Goal: Task Accomplishment & Management: Manage account settings

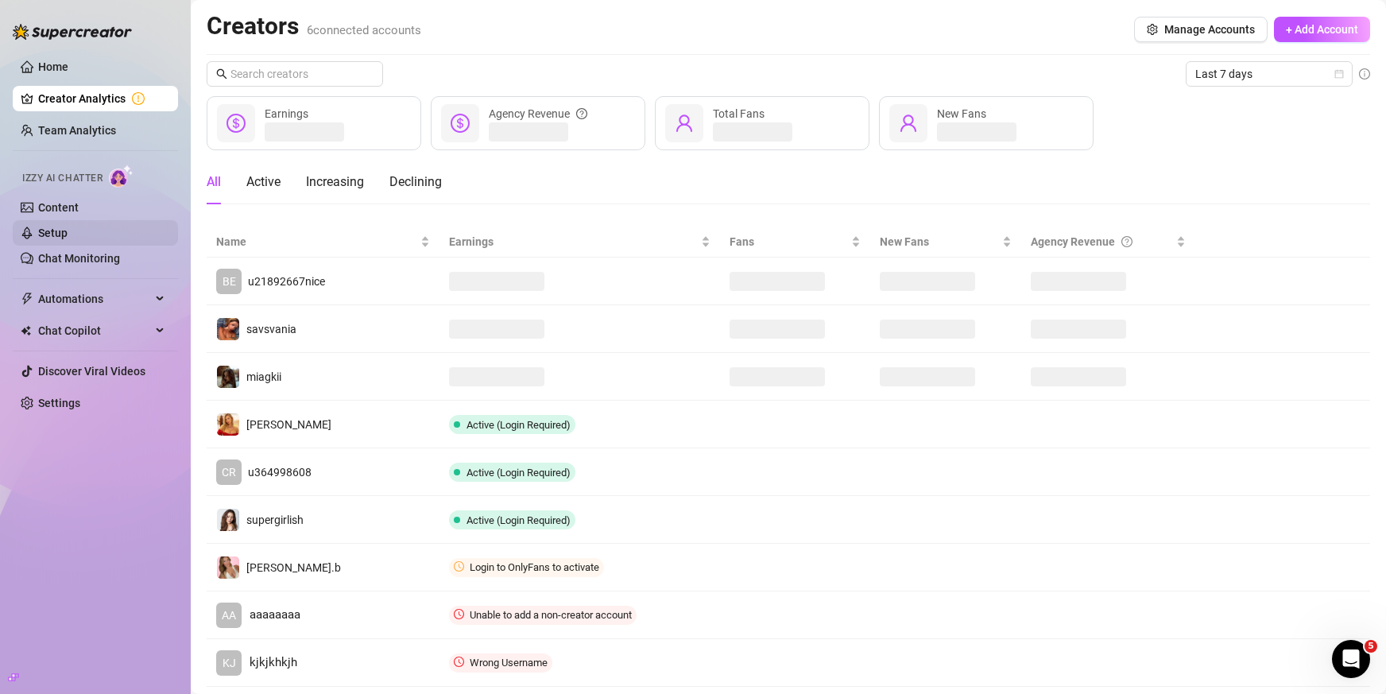
click at [52, 230] on link "Setup" at bounding box center [52, 233] width 29 height 13
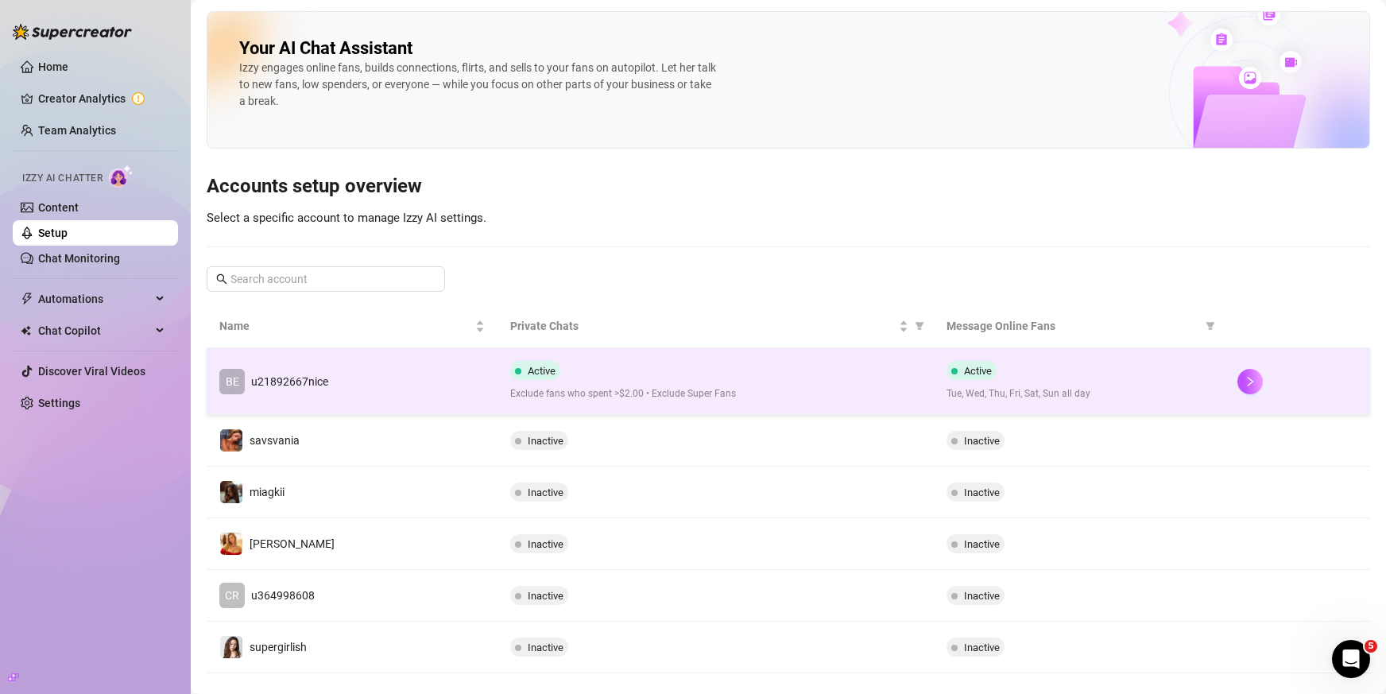
click at [335, 380] on td "BE u21892667nice" at bounding box center [352, 381] width 291 height 67
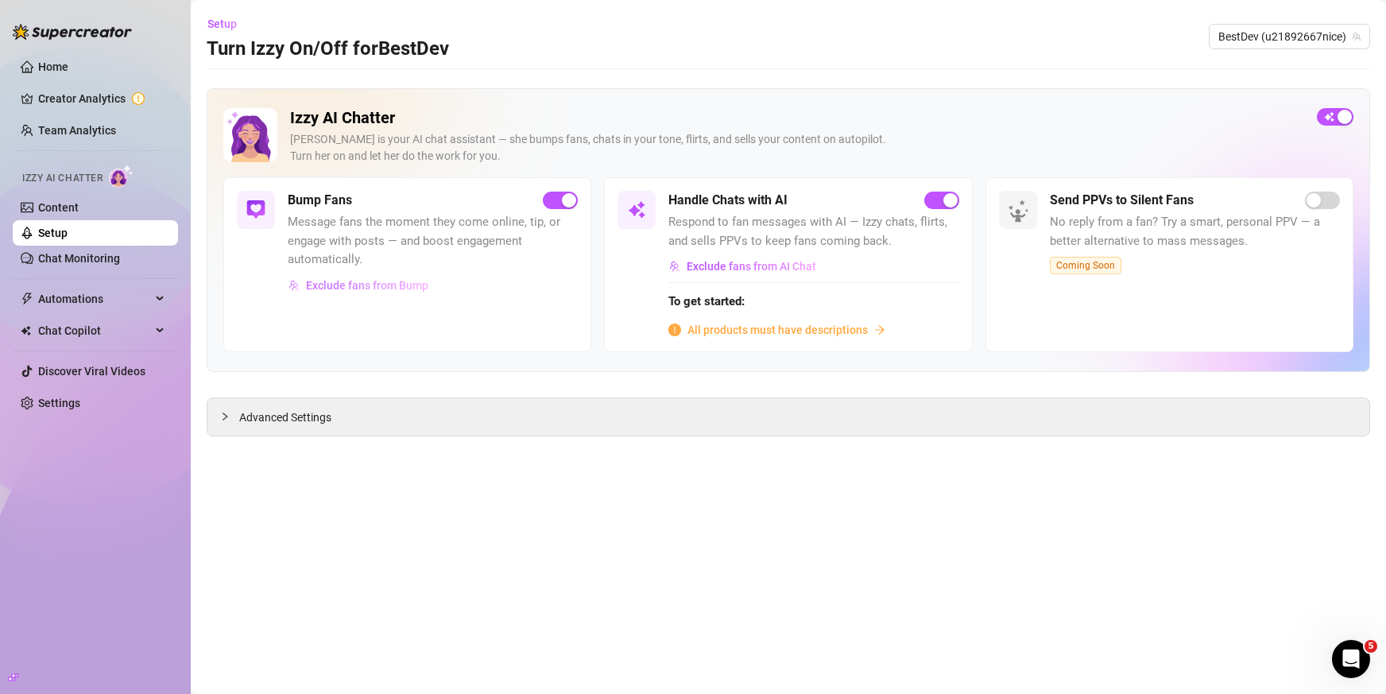
click at [422, 291] on span "Exclude fans from Bump" at bounding box center [367, 285] width 122 height 13
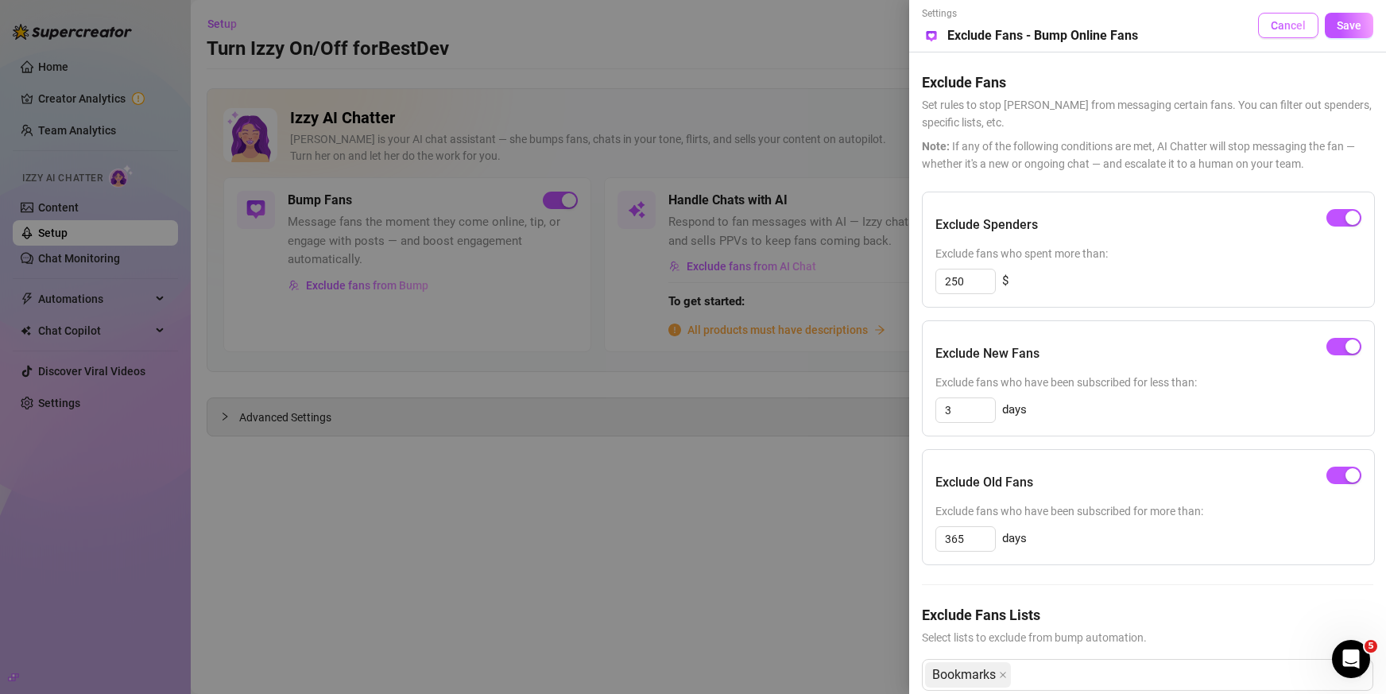
click at [1280, 24] on span "Cancel" at bounding box center [1288, 25] width 35 height 13
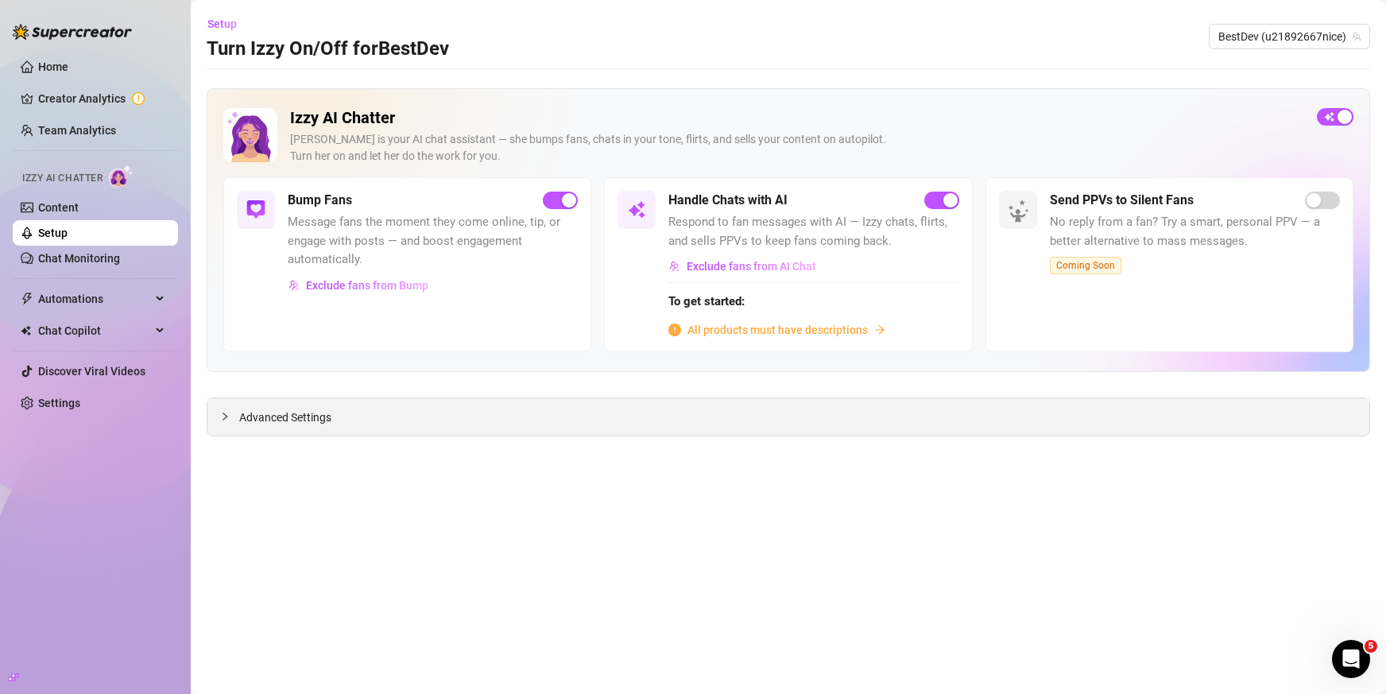
click at [291, 416] on span "Advanced Settings" at bounding box center [285, 417] width 92 height 17
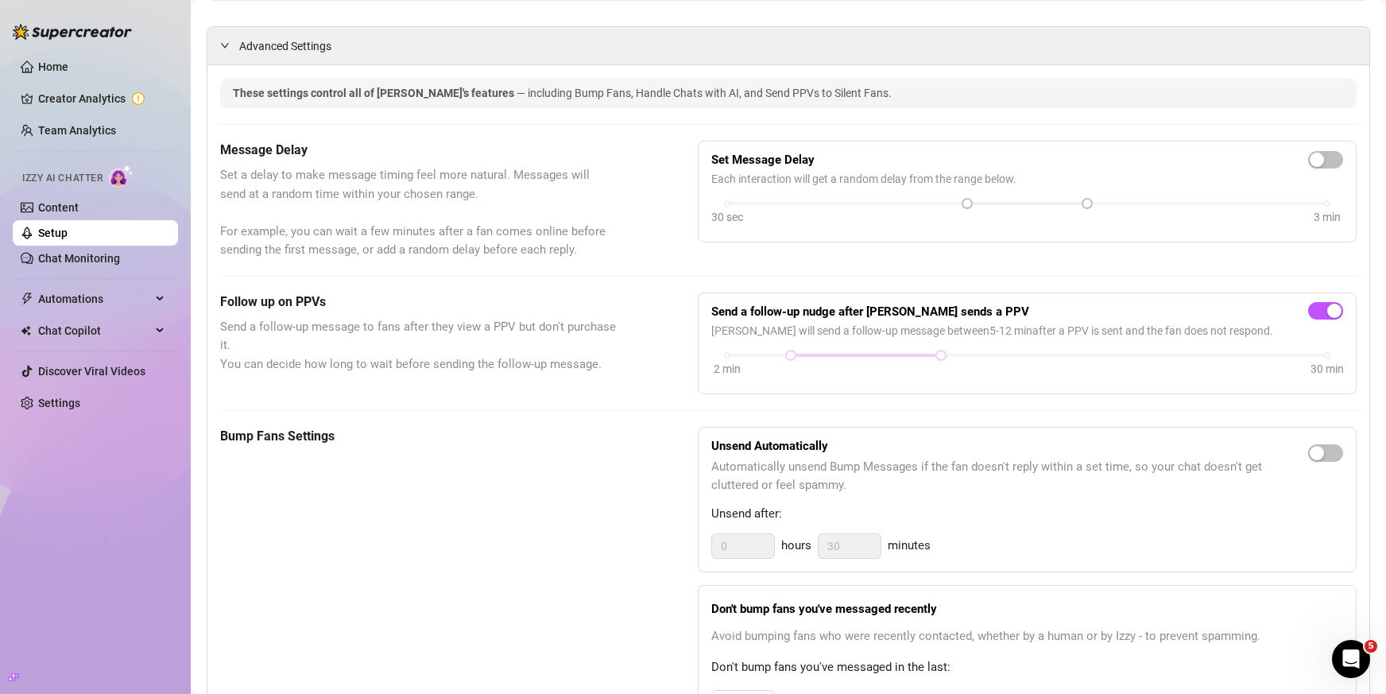
scroll to position [556, 0]
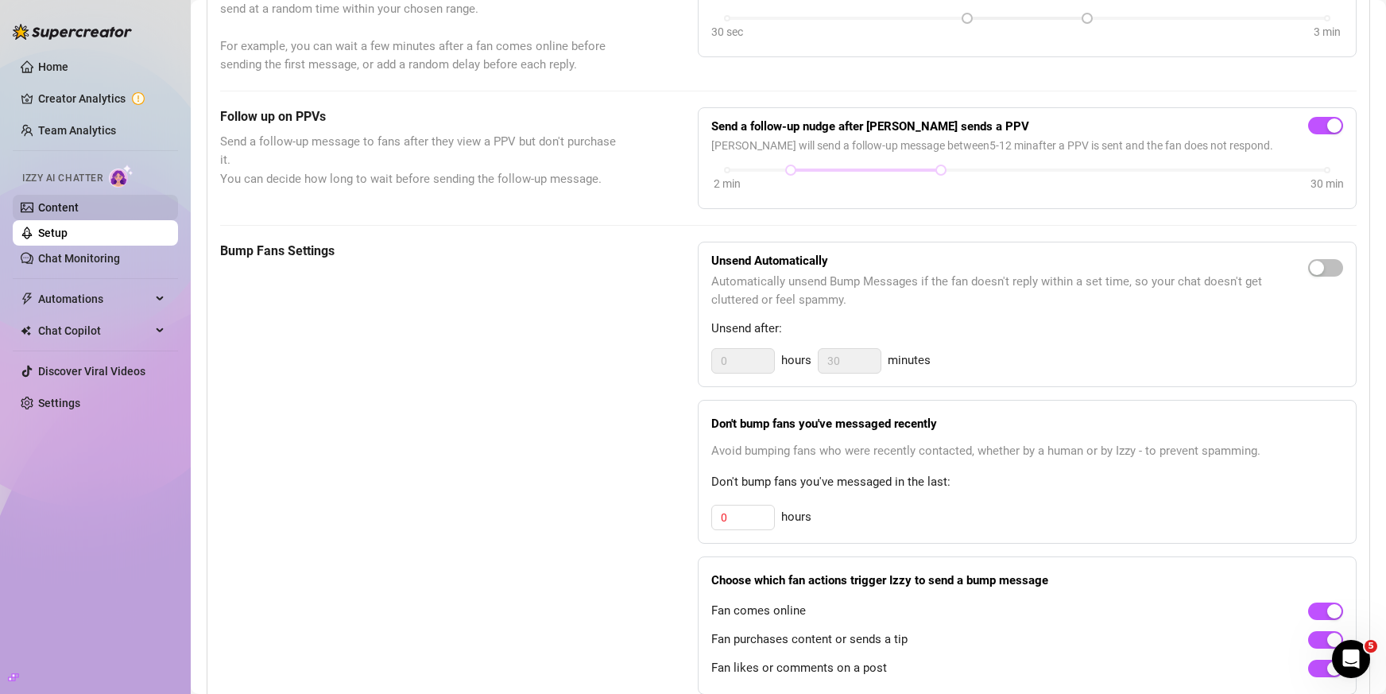
click at [79, 212] on link "Content" at bounding box center [58, 207] width 41 height 13
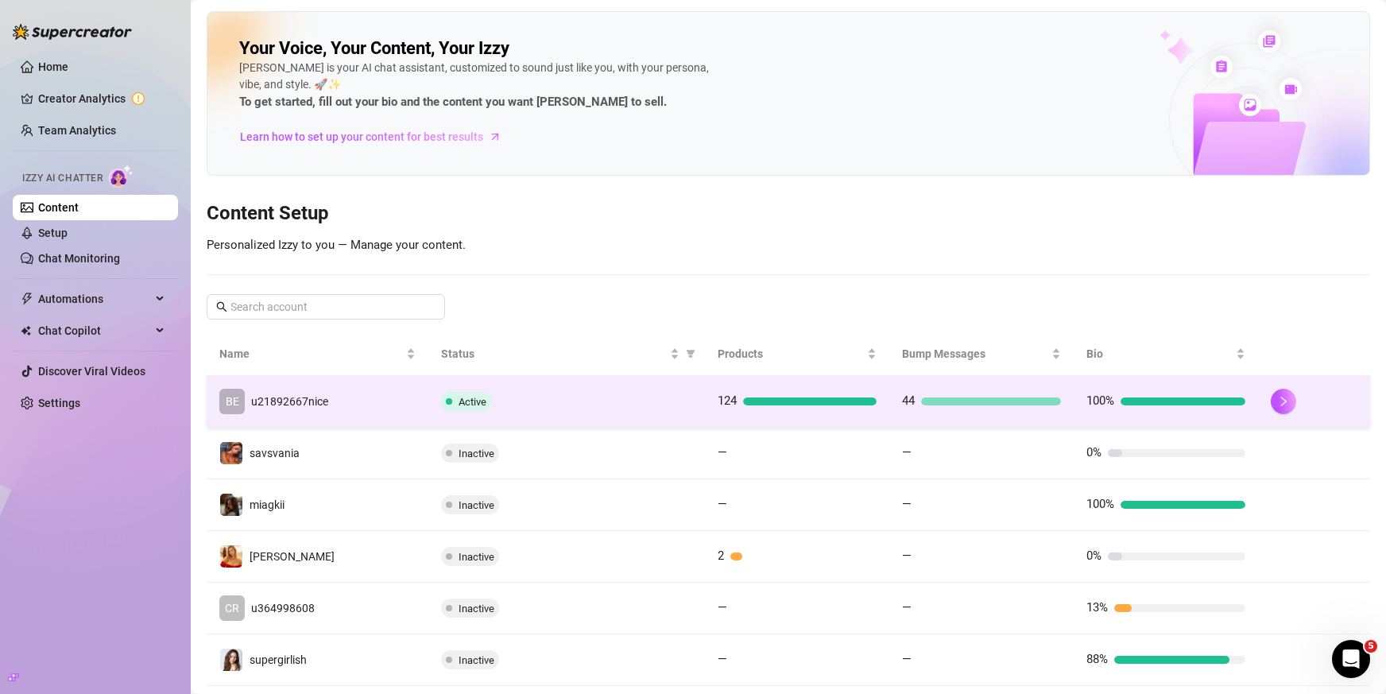
click at [329, 401] on td "BE u21892667nice" at bounding box center [318, 402] width 222 height 52
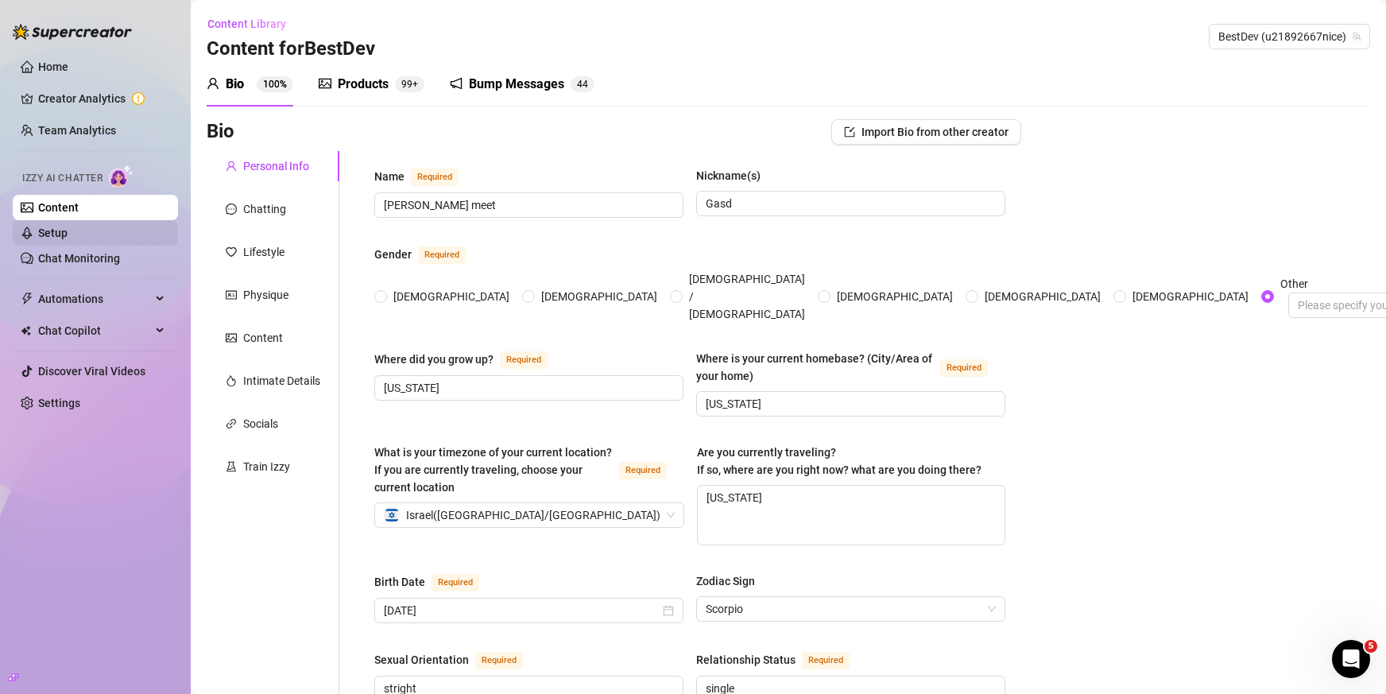
click at [68, 232] on link "Setup" at bounding box center [52, 233] width 29 height 13
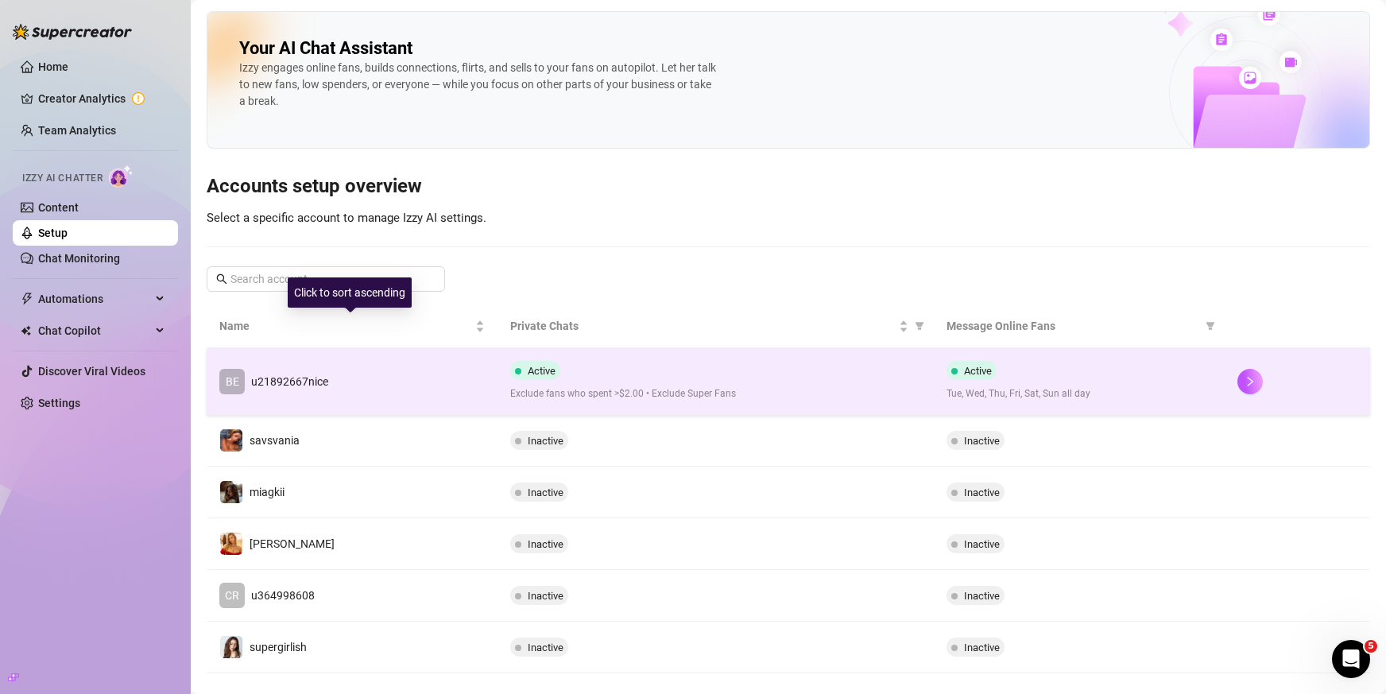
click at [324, 363] on td "BE u21892667nice" at bounding box center [352, 381] width 291 height 67
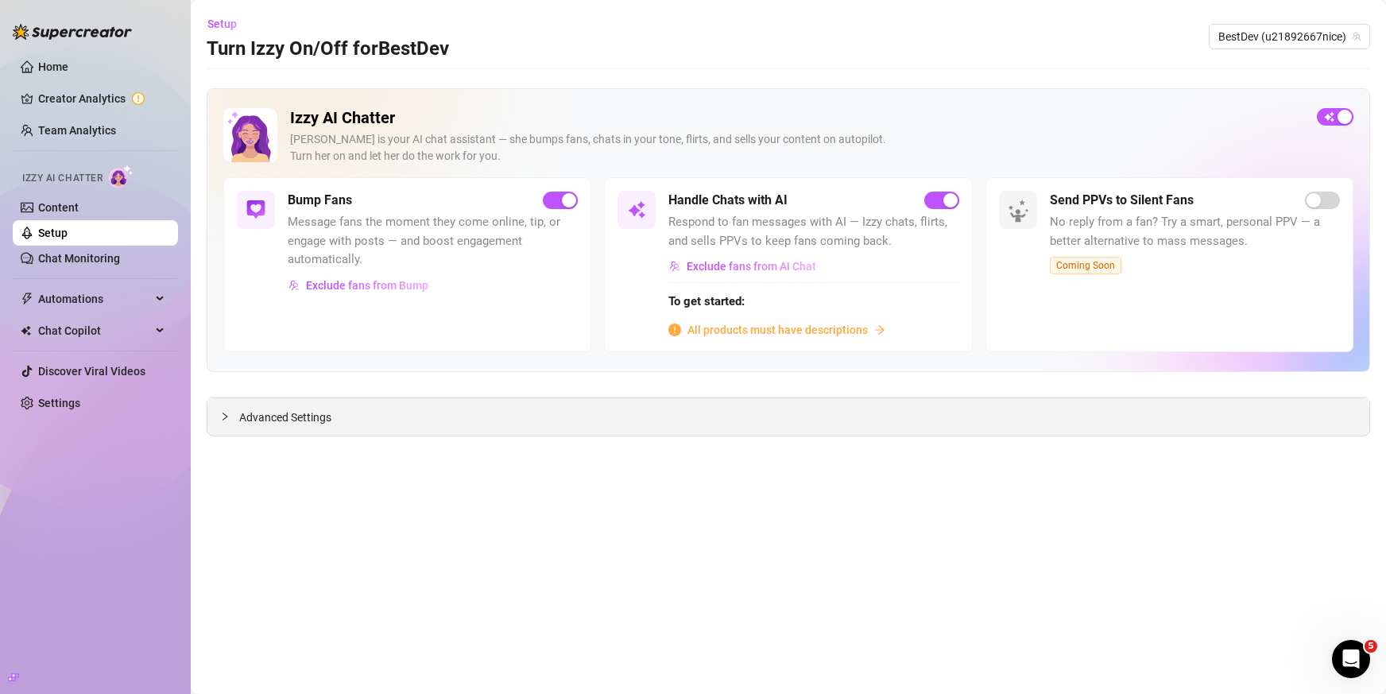
click at [265, 421] on span "Advanced Settings" at bounding box center [285, 417] width 92 height 17
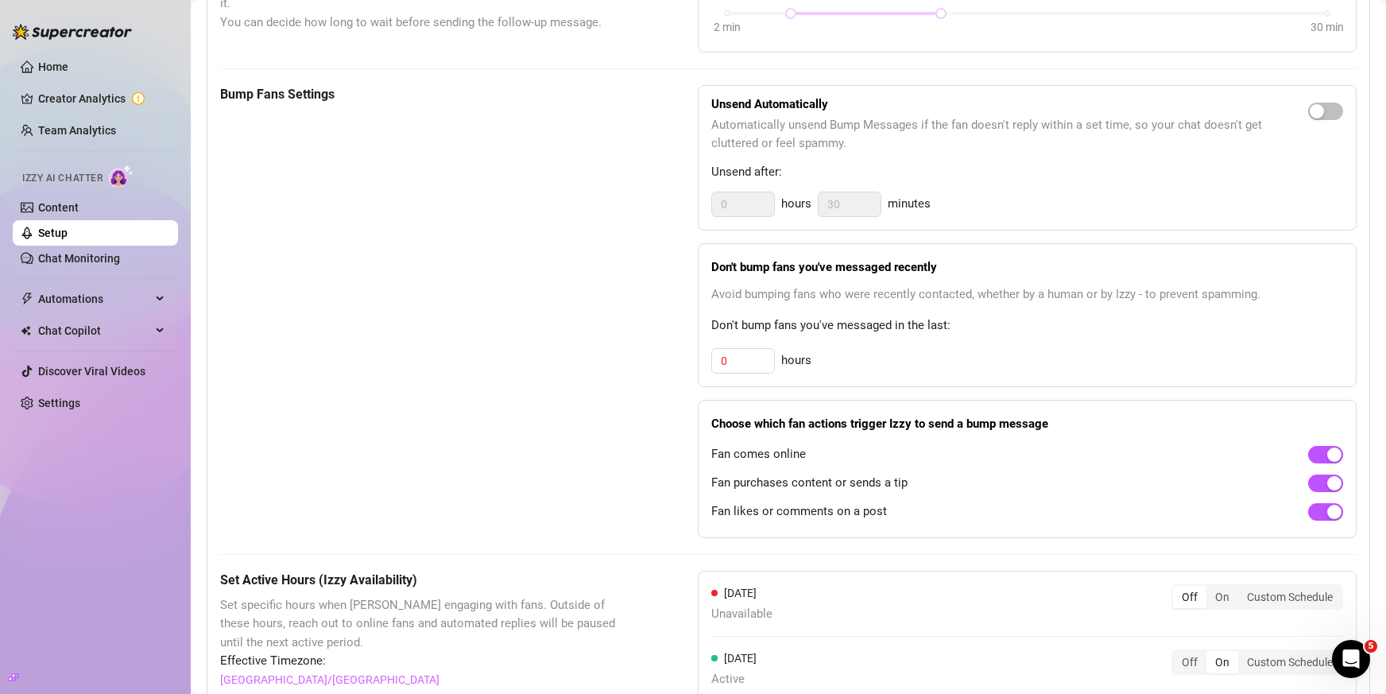
scroll to position [715, 0]
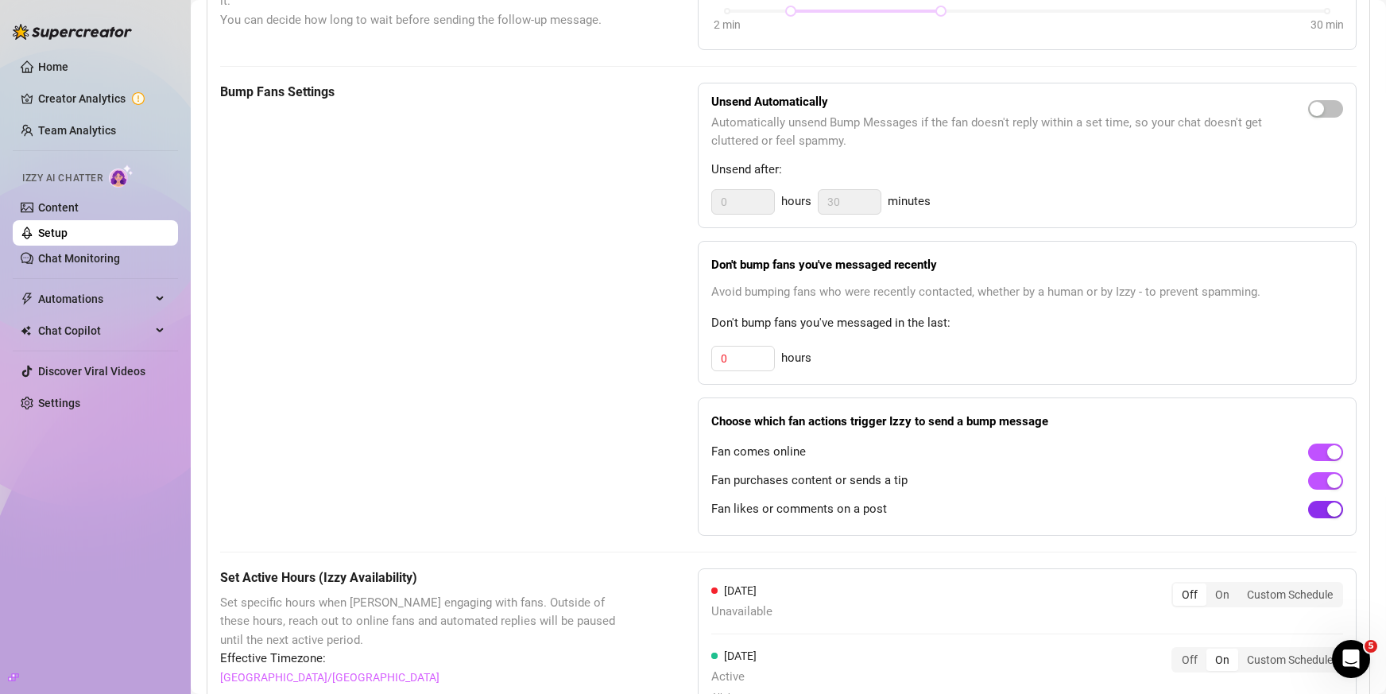
click at [1309, 506] on span "button" at bounding box center [1326, 509] width 35 height 17
